Goal: Task Accomplishment & Management: Manage account settings

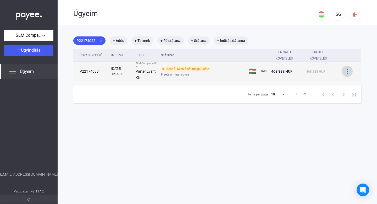
click at [347, 70] on img at bounding box center [348, 72] width 6 height 6
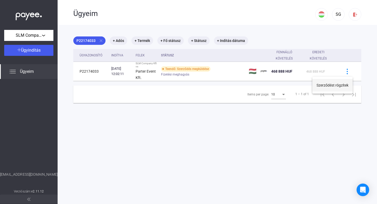
click at [335, 88] on button "Szerződést rögzítek" at bounding box center [333, 85] width 40 height 13
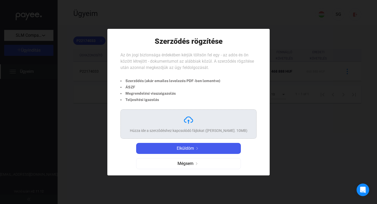
click at [298, 59] on div at bounding box center [188, 102] width 377 height 204
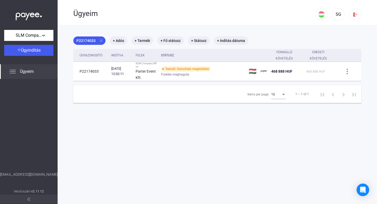
click at [35, 73] on div "Ügyeim" at bounding box center [29, 71] width 58 height 15
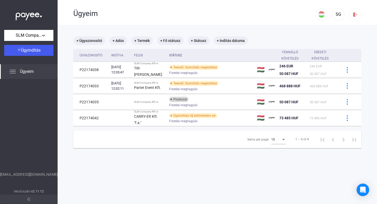
click at [368, 17] on div "Ügyeim SG" at bounding box center [218, 12] width 320 height 25
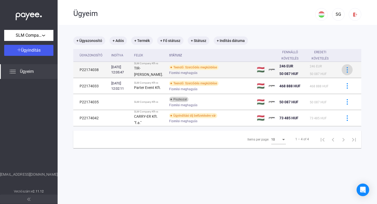
click at [349, 72] on img at bounding box center [348, 70] width 6 height 6
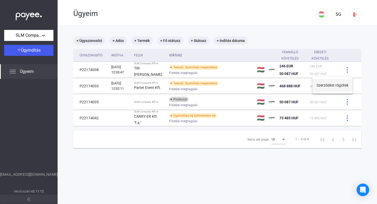
click at [343, 82] on button "Szerződést rögzítek" at bounding box center [333, 85] width 40 height 13
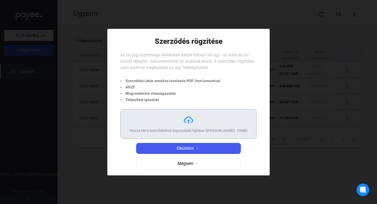
click at [206, 120] on div "Húzza ide a szerződéshez kapcsolódó fájlokat ([PERSON_NAME]. 10MB)" at bounding box center [189, 124] width 118 height 18
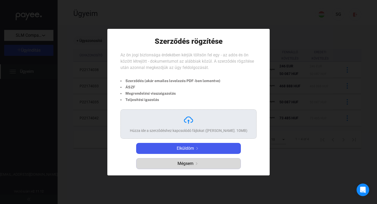
click at [197, 161] on div "Mégsem" at bounding box center [188, 163] width 101 height 6
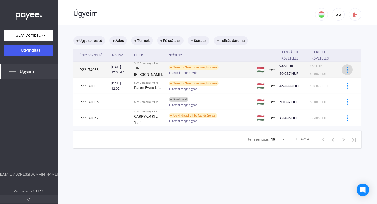
click at [348, 71] on img at bounding box center [348, 70] width 6 height 6
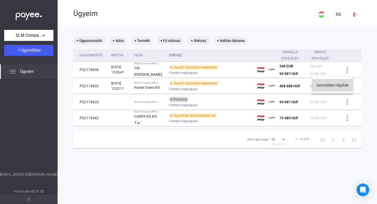
click at [342, 82] on button "Szerződést rögzítek" at bounding box center [333, 85] width 40 height 13
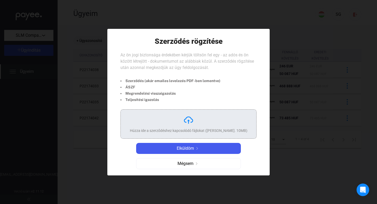
click at [211, 113] on div "Húzza ide a szerződéshez kapcsolódó fájlokat ([PERSON_NAME]. 10MB)" at bounding box center [189, 123] width 136 height 29
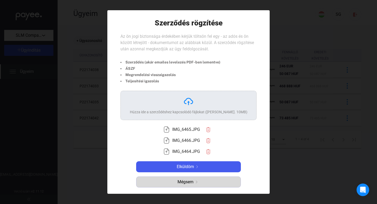
click at [196, 177] on button "Mégsem" at bounding box center [188, 181] width 105 height 11
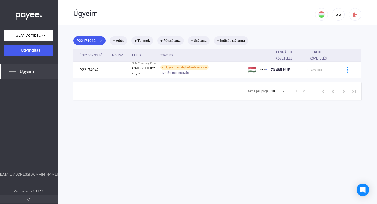
click at [44, 69] on div "Ügyeim" at bounding box center [29, 71] width 58 height 15
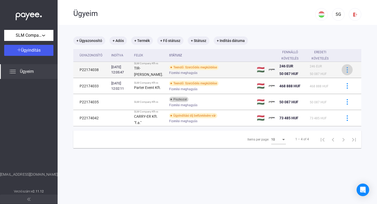
click at [348, 72] on img at bounding box center [348, 70] width 6 height 6
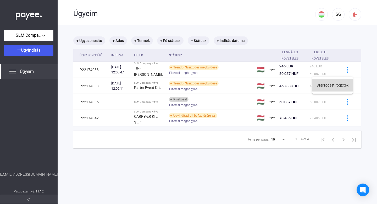
click at [341, 83] on button "Szerződést rögzítek" at bounding box center [333, 85] width 40 height 13
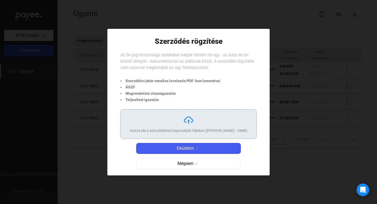
click at [199, 118] on div "Húzza ide a szerződéshez kapcsolódó fájlokat ([PERSON_NAME]. 10MB)" at bounding box center [189, 124] width 118 height 18
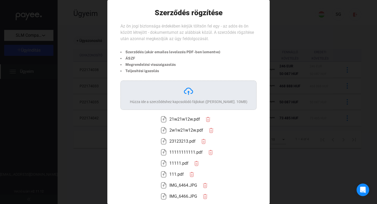
scroll to position [46, 0]
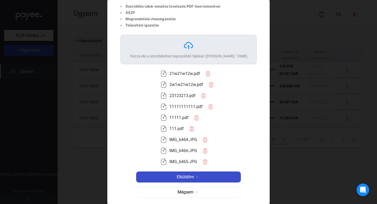
click at [201, 175] on div "Elküldöm" at bounding box center [189, 177] width 102 height 6
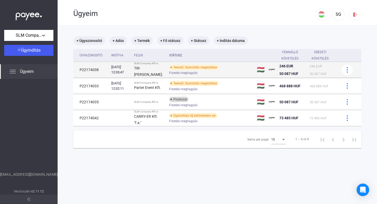
click at [234, 73] on div "Fizetési meghagyás" at bounding box center [211, 73] width 84 height 4
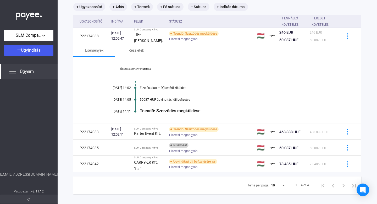
scroll to position [49, 0]
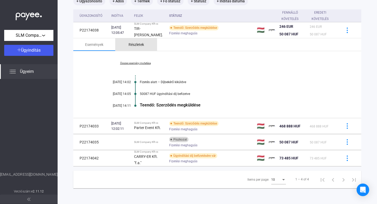
click at [136, 41] on div "Részletek" at bounding box center [136, 44] width 15 height 6
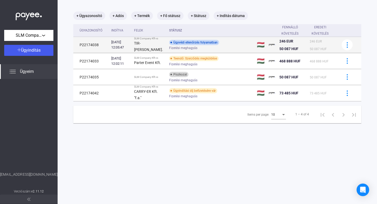
click at [224, 52] on td "Ügyvédi ellenőrzés folyamatban Fizetési meghagyás" at bounding box center [211, 45] width 88 height 16
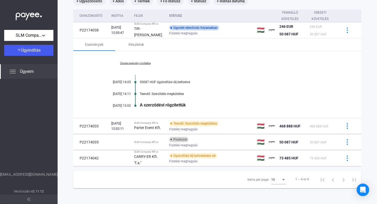
scroll to position [49, 0]
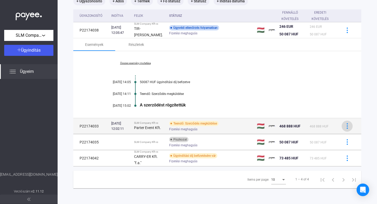
click at [347, 123] on img at bounding box center [348, 126] width 6 height 6
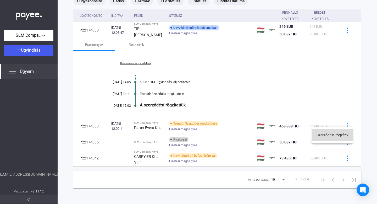
click at [339, 134] on button "Szerződést rögzítek" at bounding box center [333, 135] width 40 height 13
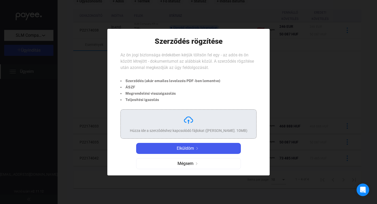
click at [197, 118] on div "Húzza ide a szerződéshez kapcsolódó fájlokat ([PERSON_NAME]. 10MB)" at bounding box center [189, 124] width 118 height 18
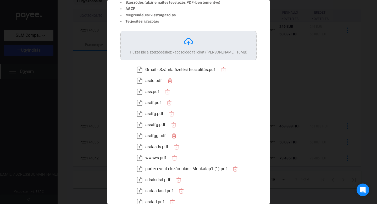
scroll to position [123, 0]
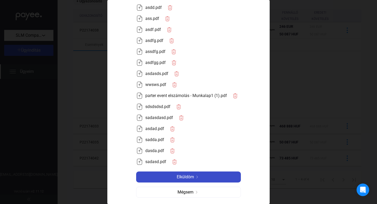
click at [212, 174] on div "Elküldöm" at bounding box center [189, 177] width 102 height 6
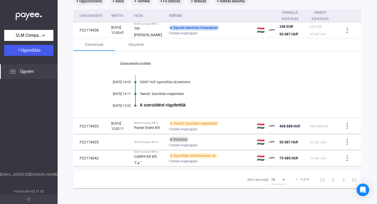
scroll to position [25, 0]
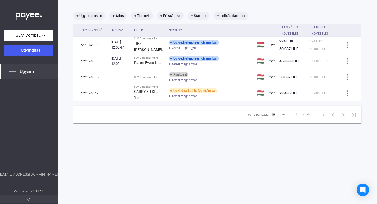
click at [338, 14] on div "+ Ügyazonosító + Adós + Termék + Fő státusz + Státusz + Indítás dátuma" at bounding box center [217, 16] width 288 height 8
